Goal: Navigation & Orientation: Find specific page/section

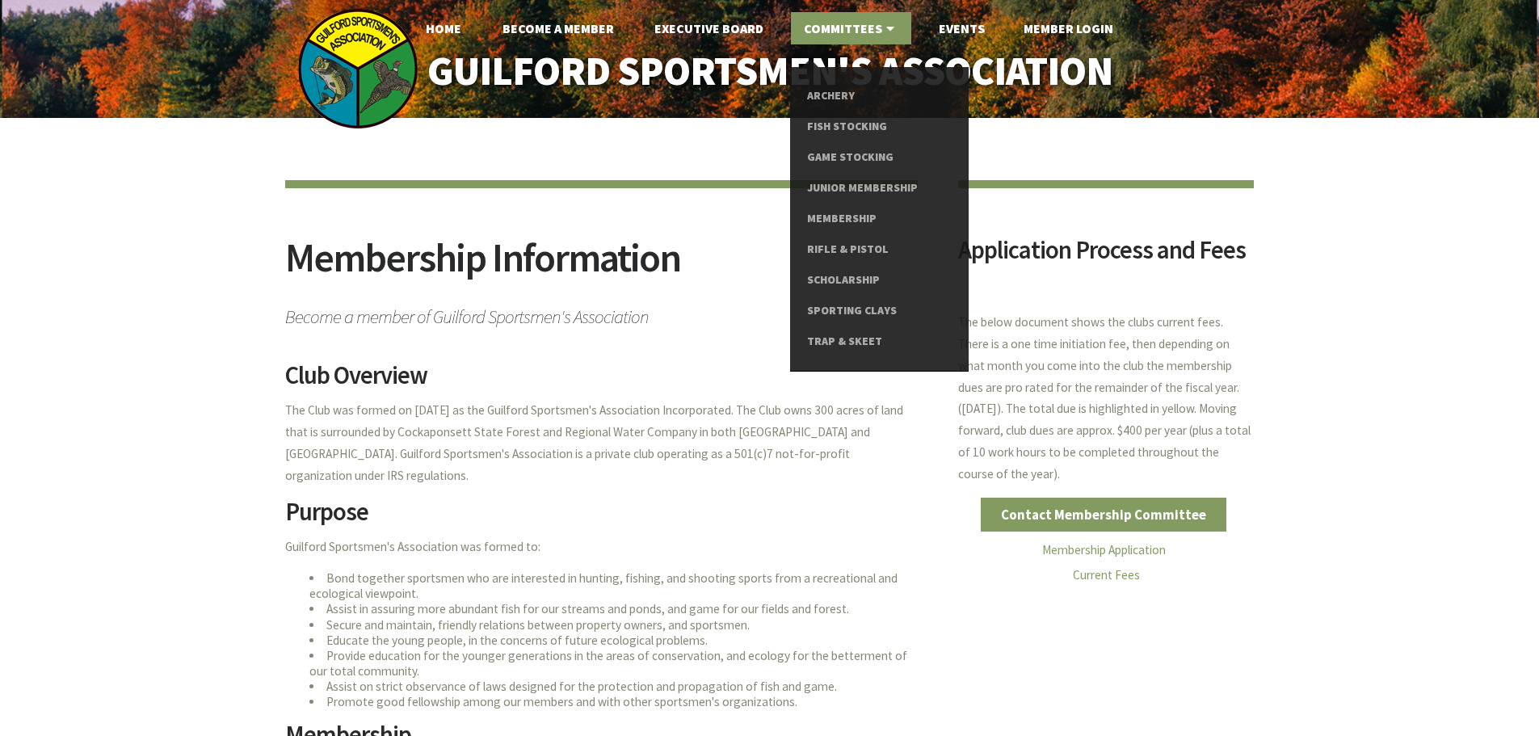
click at [833, 25] on link "Committees" at bounding box center [851, 28] width 120 height 32
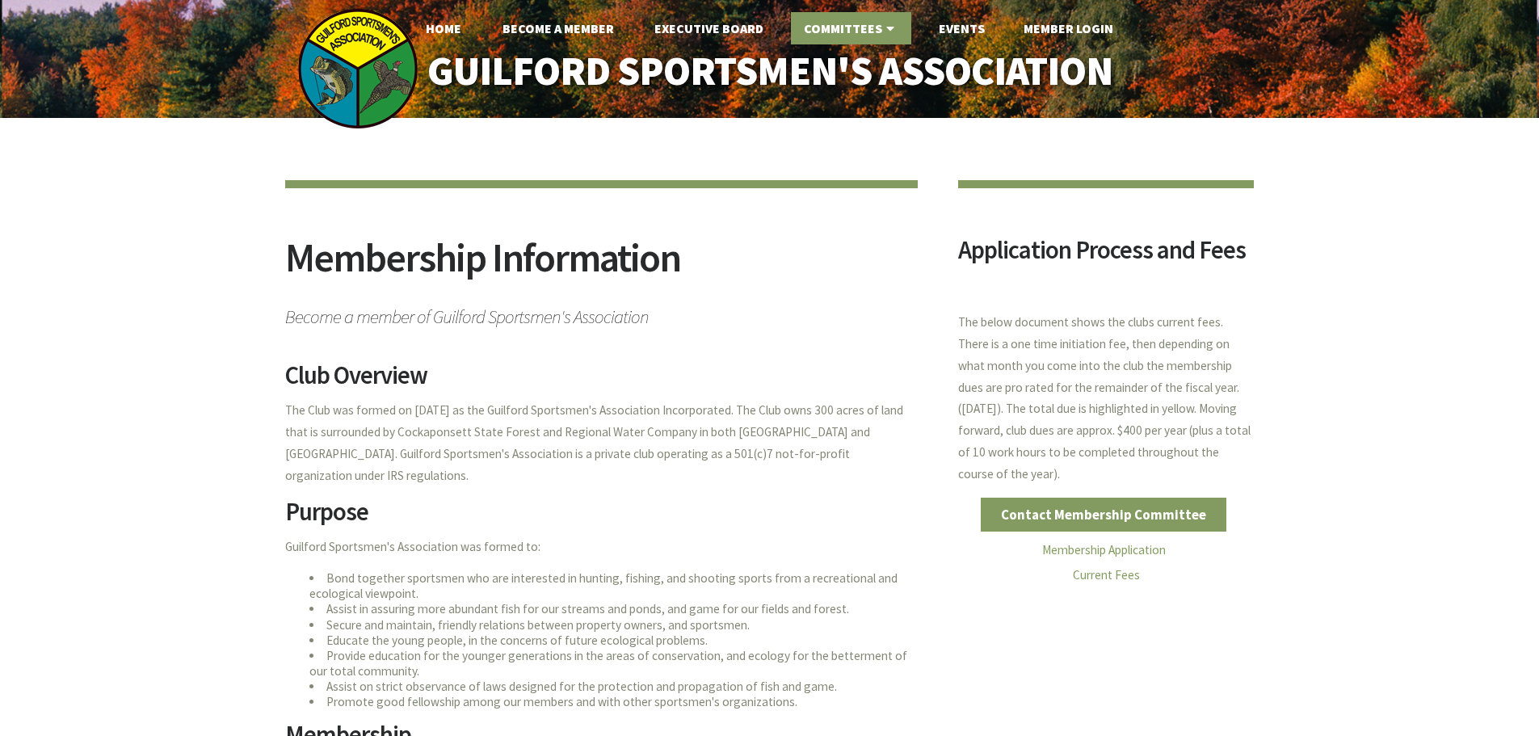
click at [833, 25] on link "Committees" at bounding box center [851, 28] width 120 height 32
click at [743, 27] on link "Executive Board" at bounding box center [708, 28] width 135 height 32
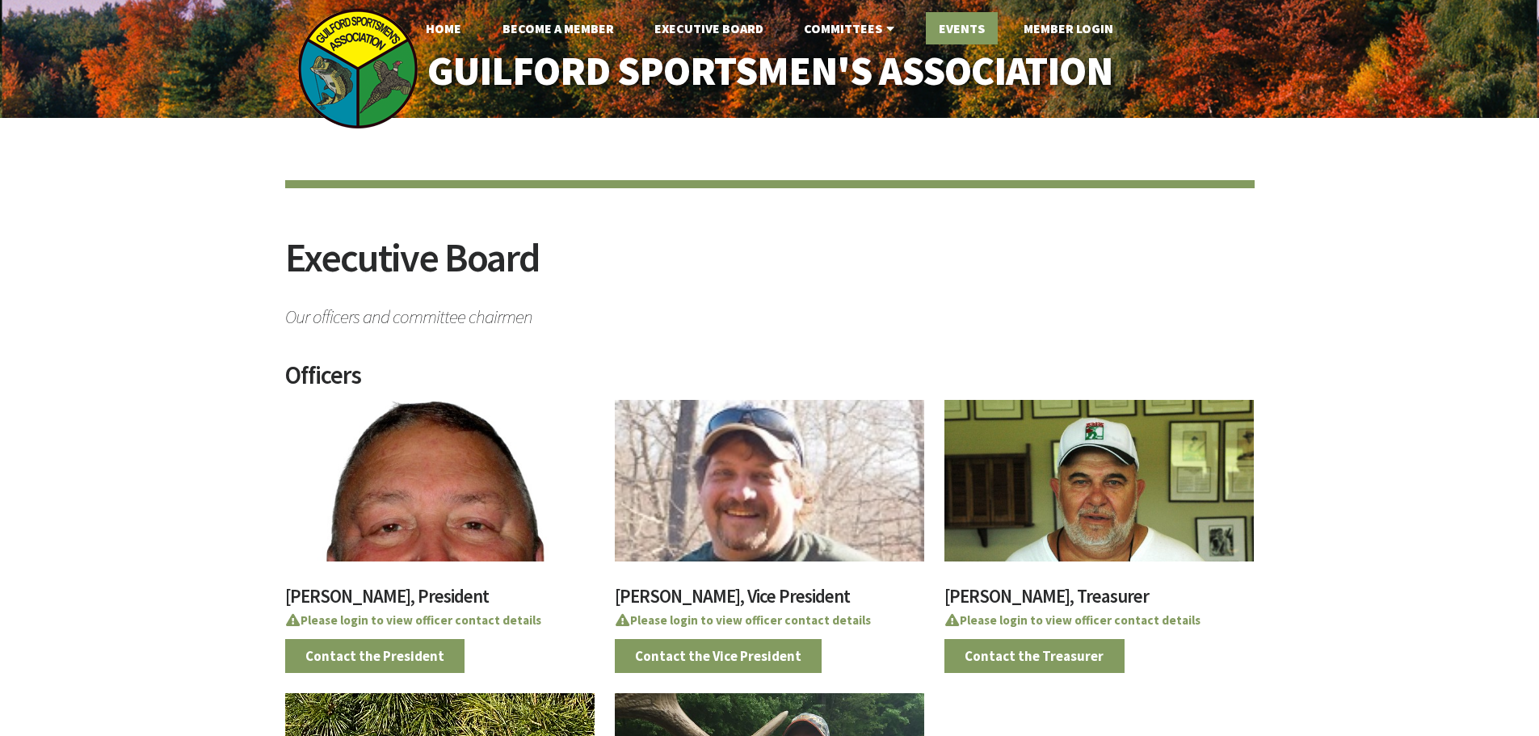
click at [947, 26] on link "Events" at bounding box center [962, 28] width 72 height 32
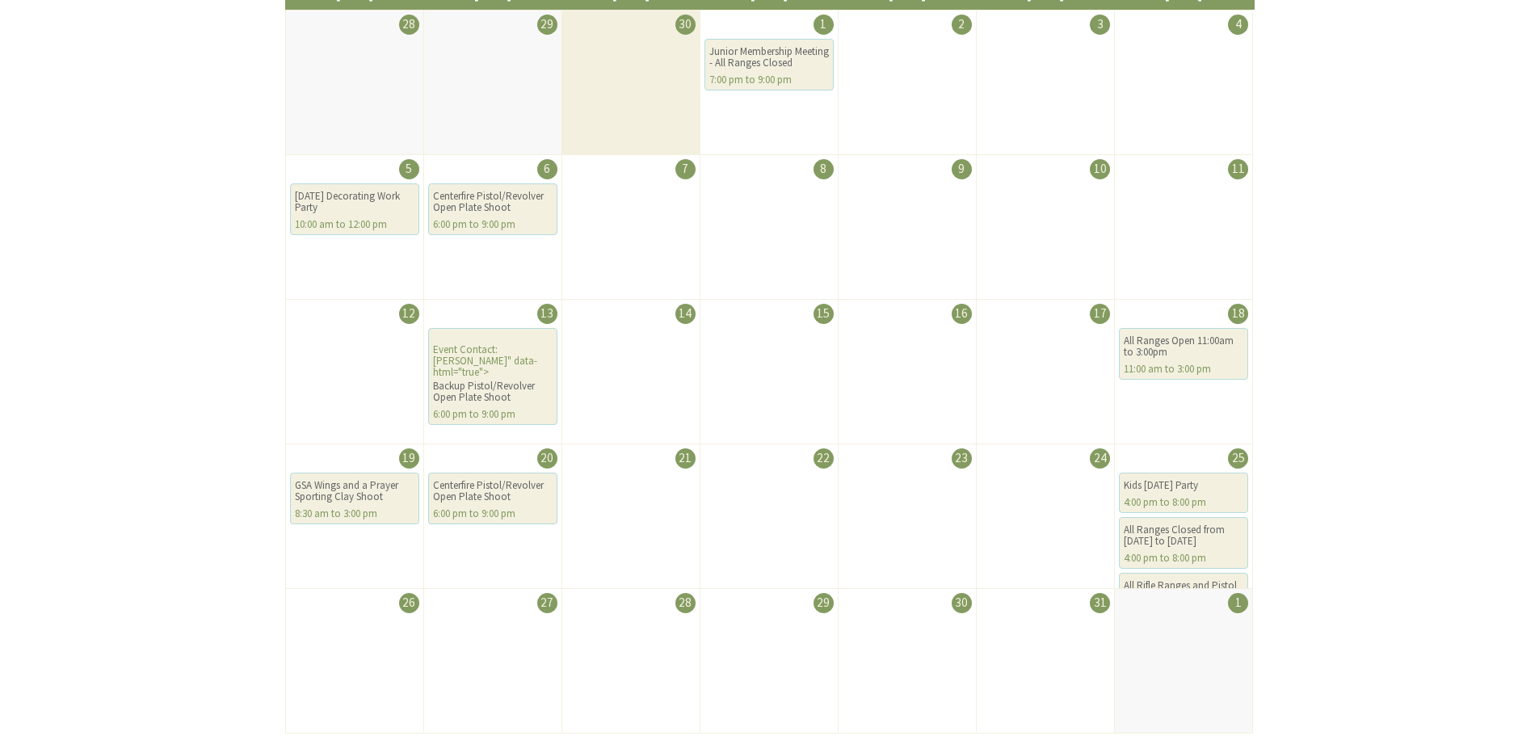
scroll to position [404, 0]
